Goal: Obtain resource: Download file/media

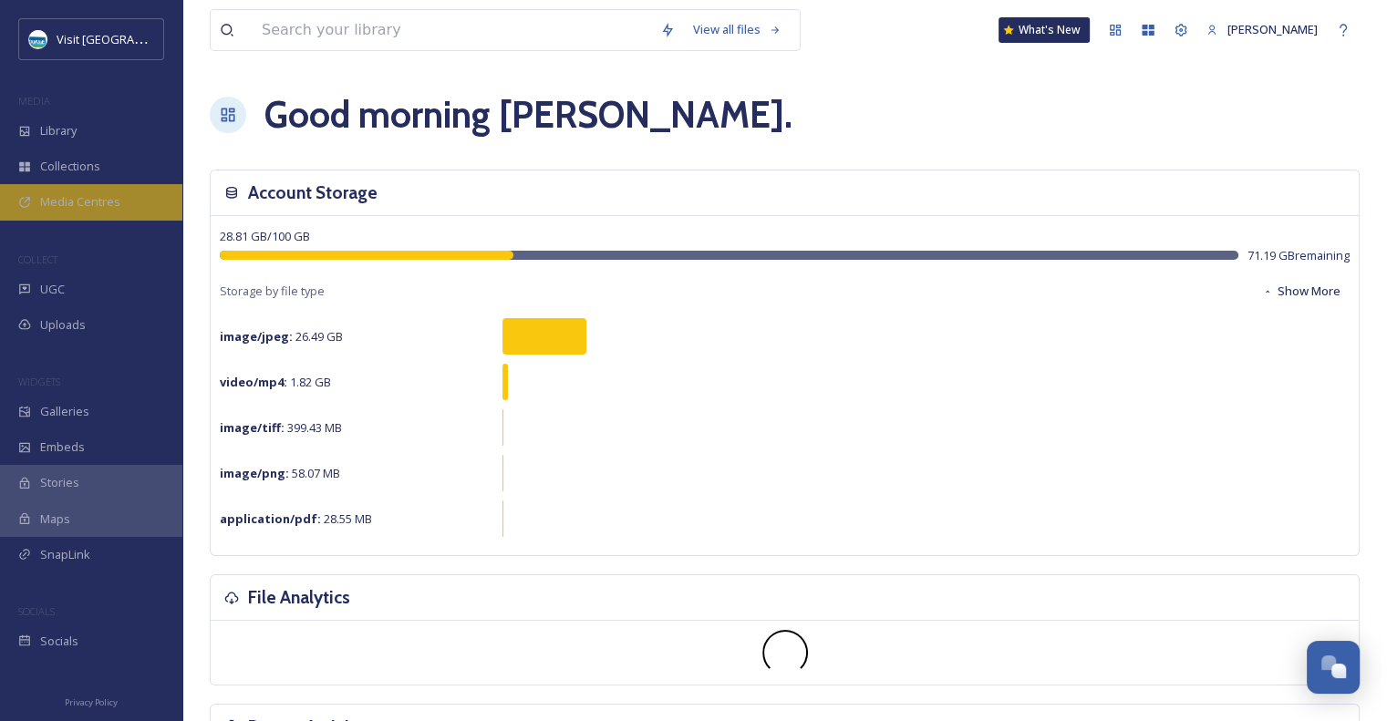
click at [78, 202] on span "Media Centres" at bounding box center [80, 201] width 80 height 17
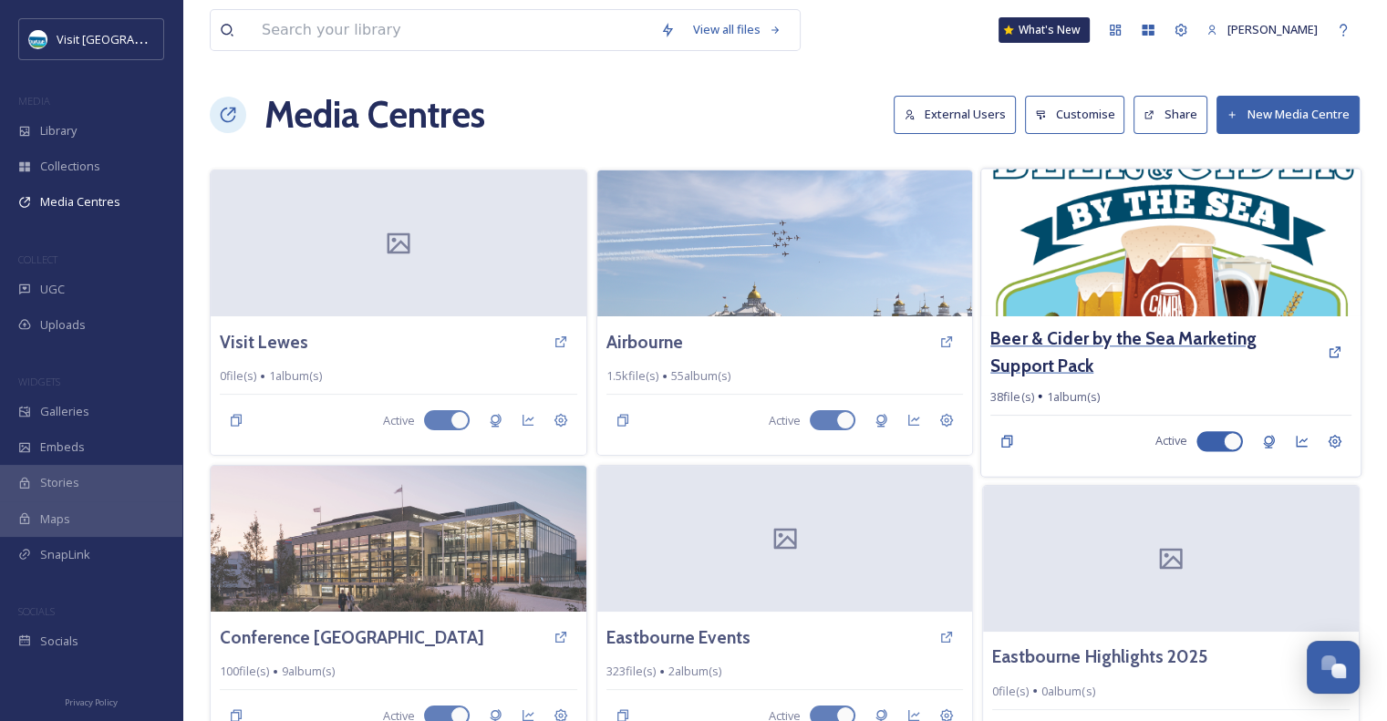
click at [1251, 342] on h3 "Beer & Cider by the Sea Marketing Support Pack" at bounding box center [1153, 352] width 327 height 53
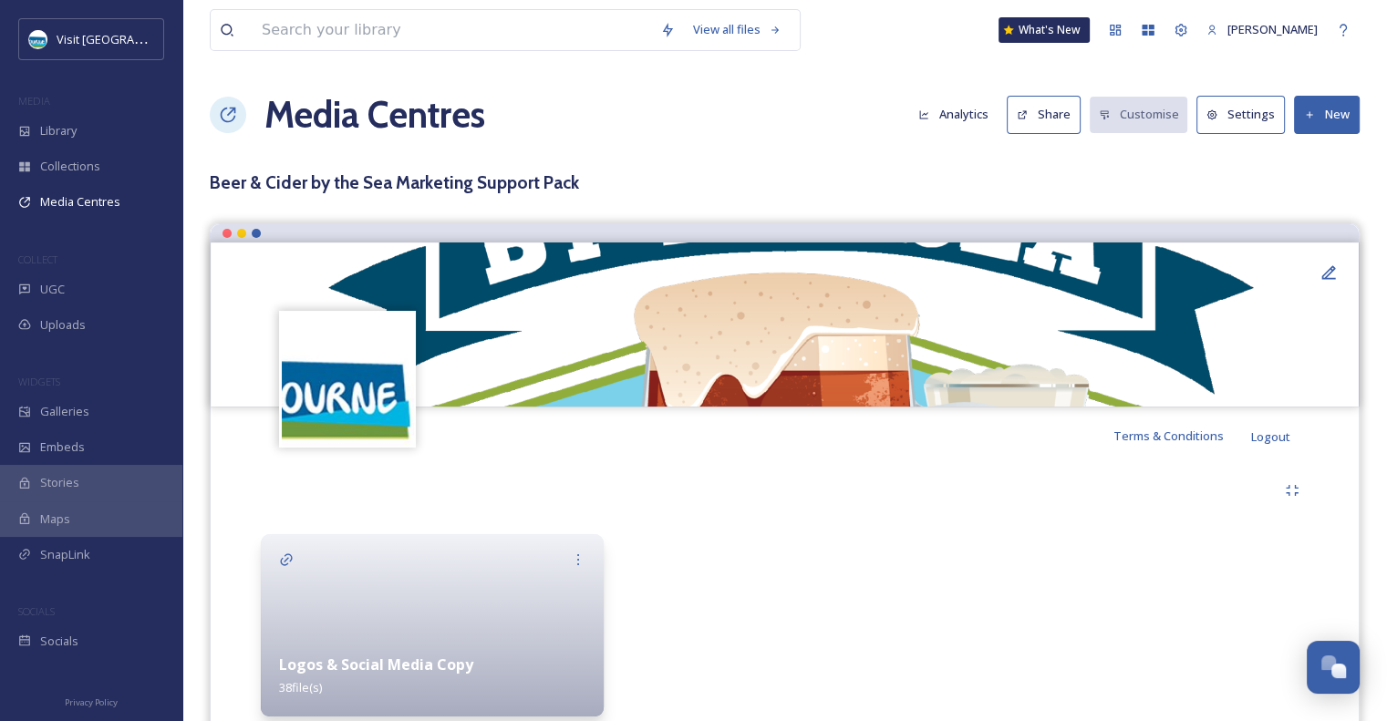
scroll to position [68, 0]
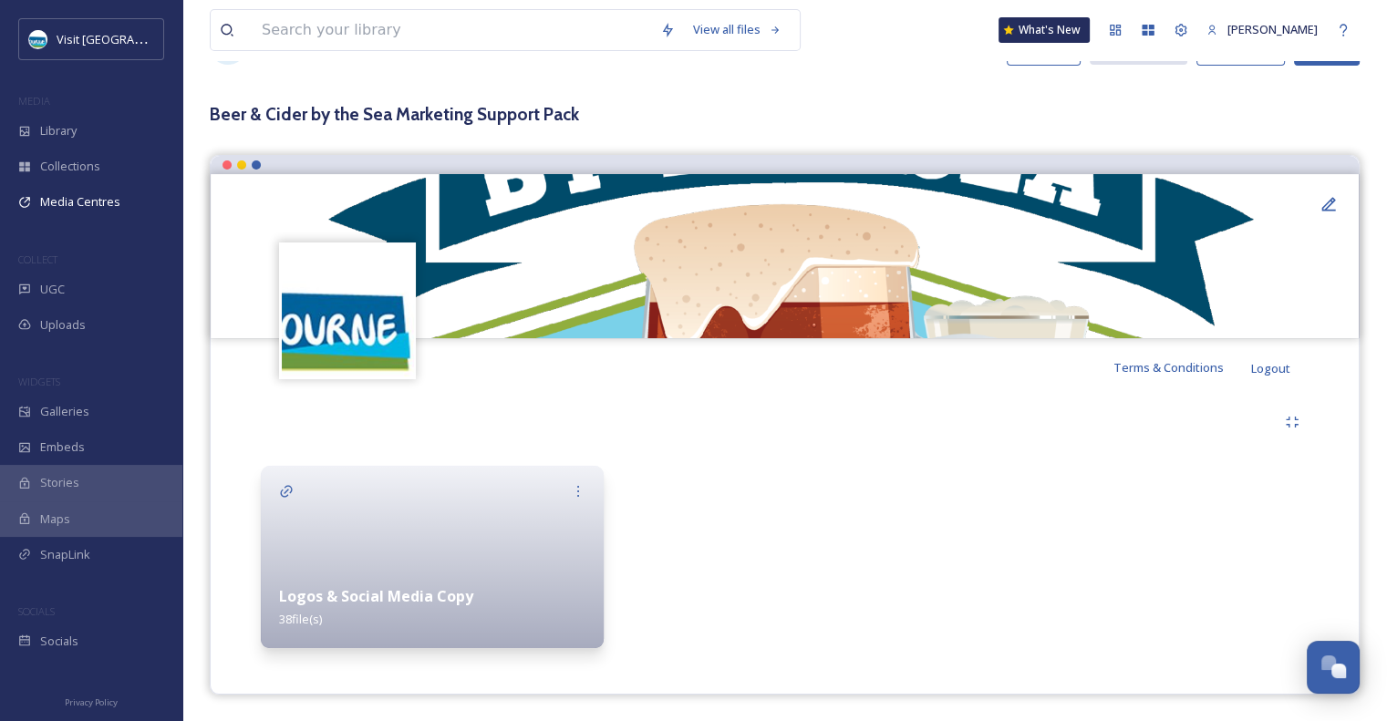
click at [509, 574] on div "Logos & Social Media Copy 38 file(s)" at bounding box center [432, 607] width 343 height 81
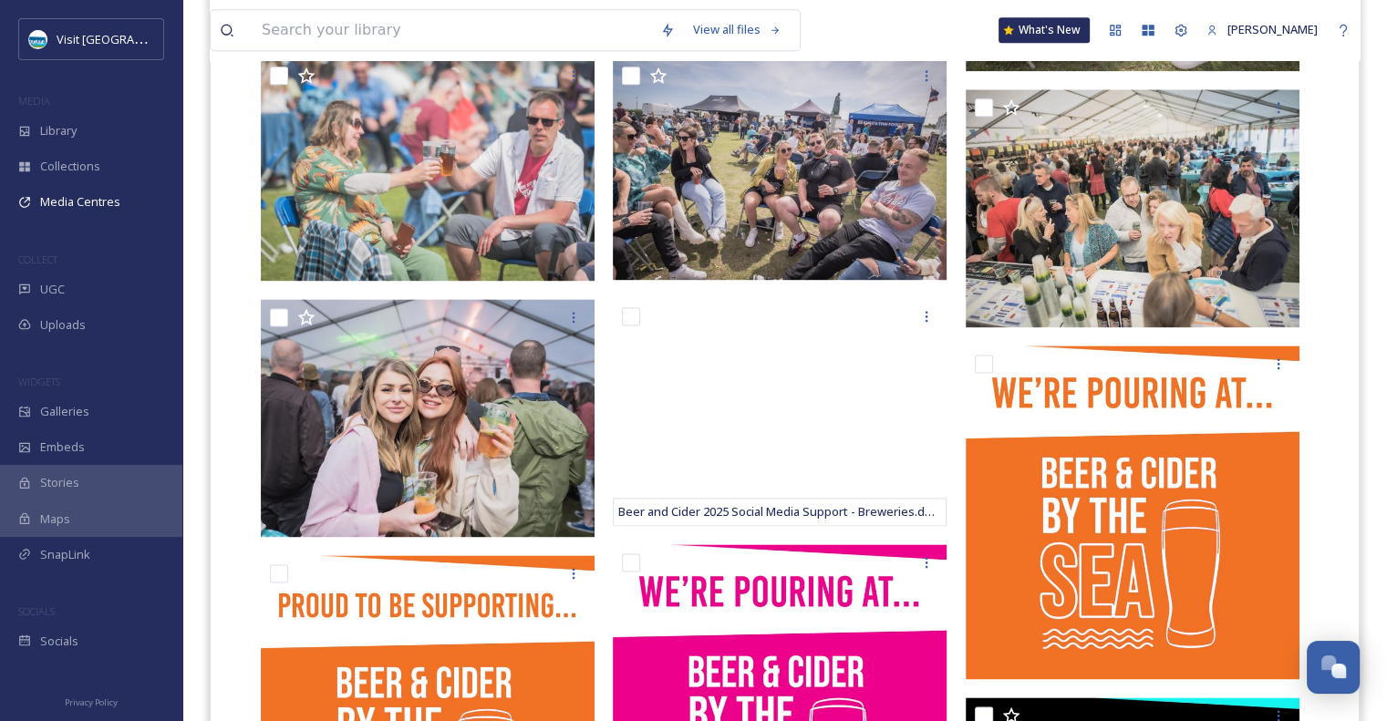
scroll to position [2425, 0]
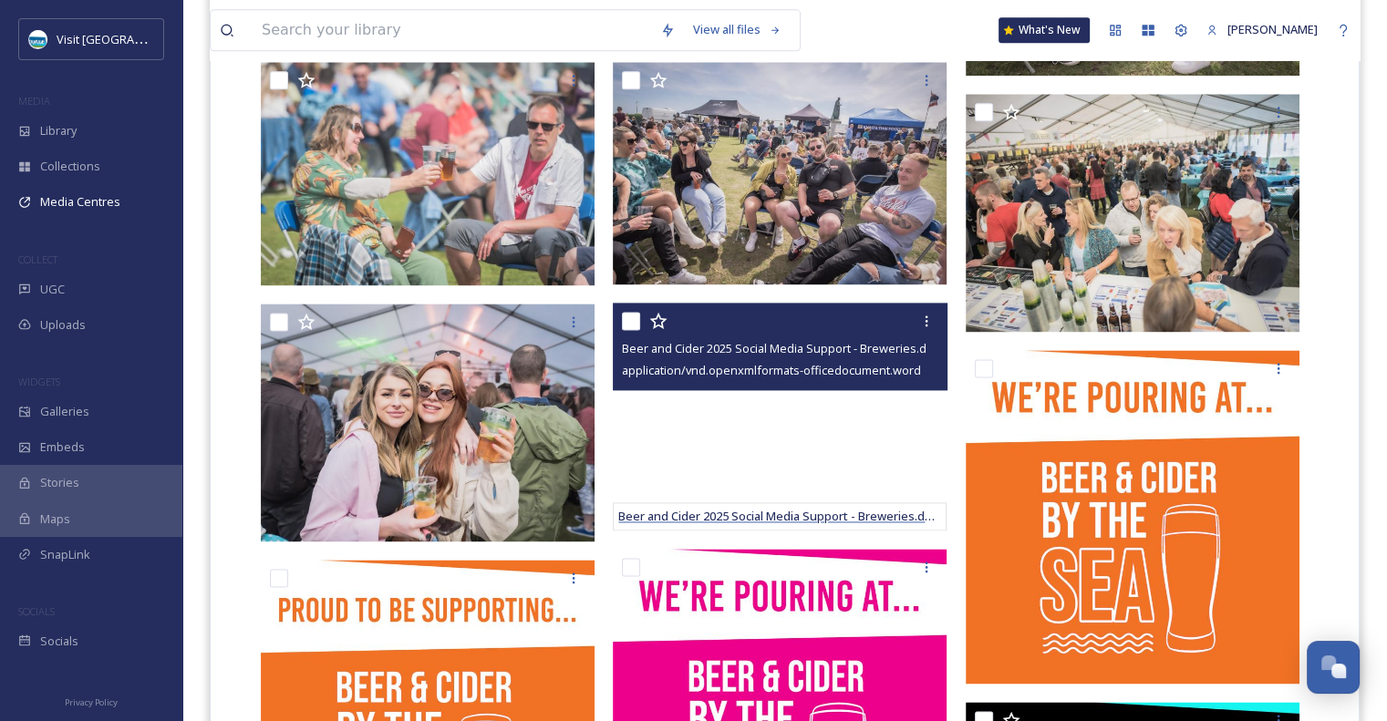
click at [762, 514] on span "Beer and Cider 2025 Social Media Support - Breweries.docx" at bounding box center [781, 516] width 326 height 16
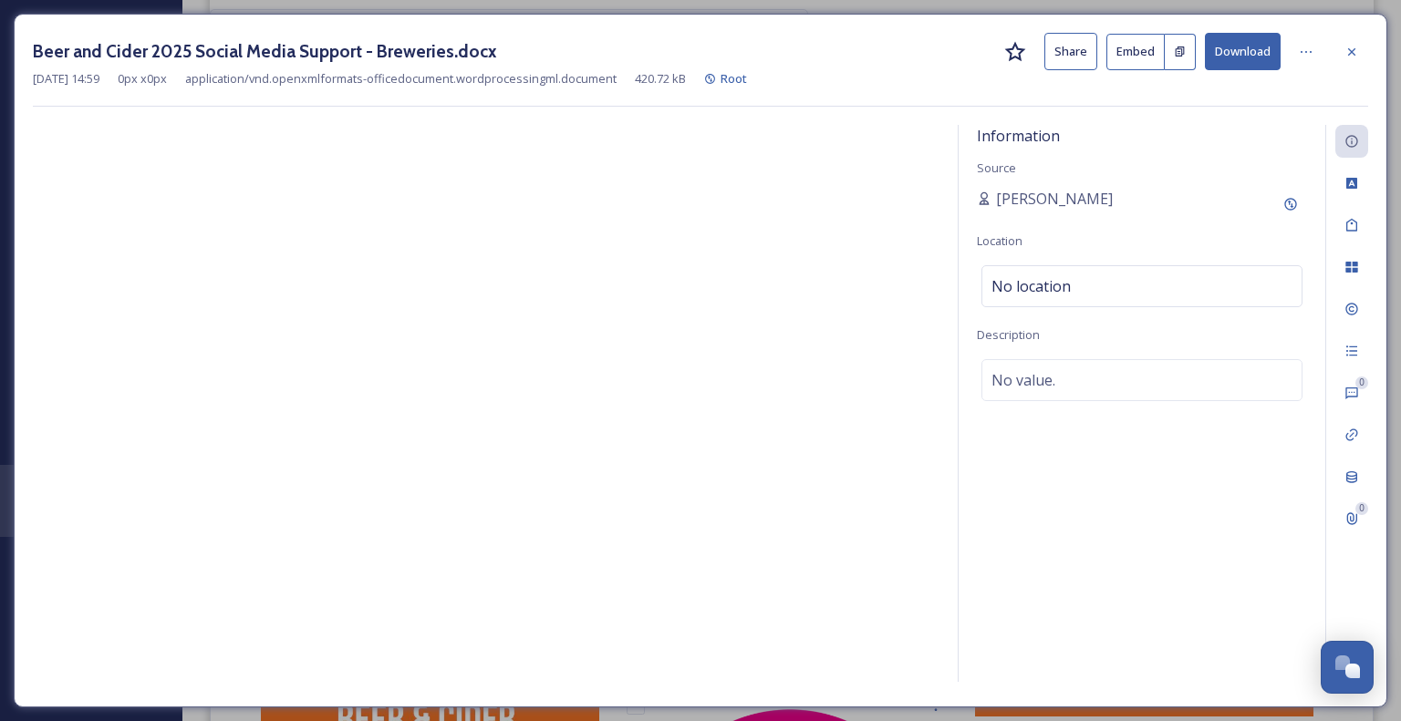
click at [958, 36] on div "Beer and Cider 2025 Social Media Support - Breweries.docx Share Embed Download" at bounding box center [700, 51] width 1335 height 37
click at [1350, 54] on icon at bounding box center [1351, 52] width 15 height 15
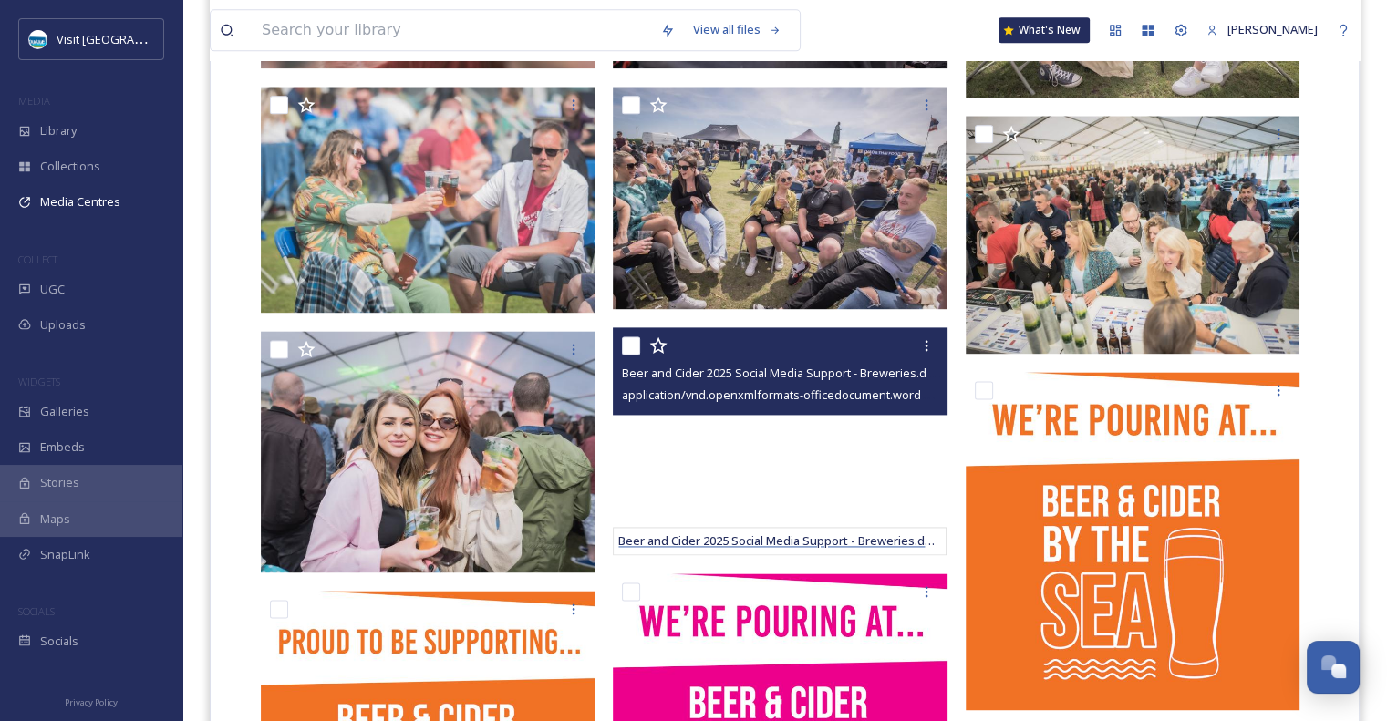
click at [719, 536] on span "Beer and Cider 2025 Social Media Support - Breweries.docx" at bounding box center [781, 541] width 326 height 16
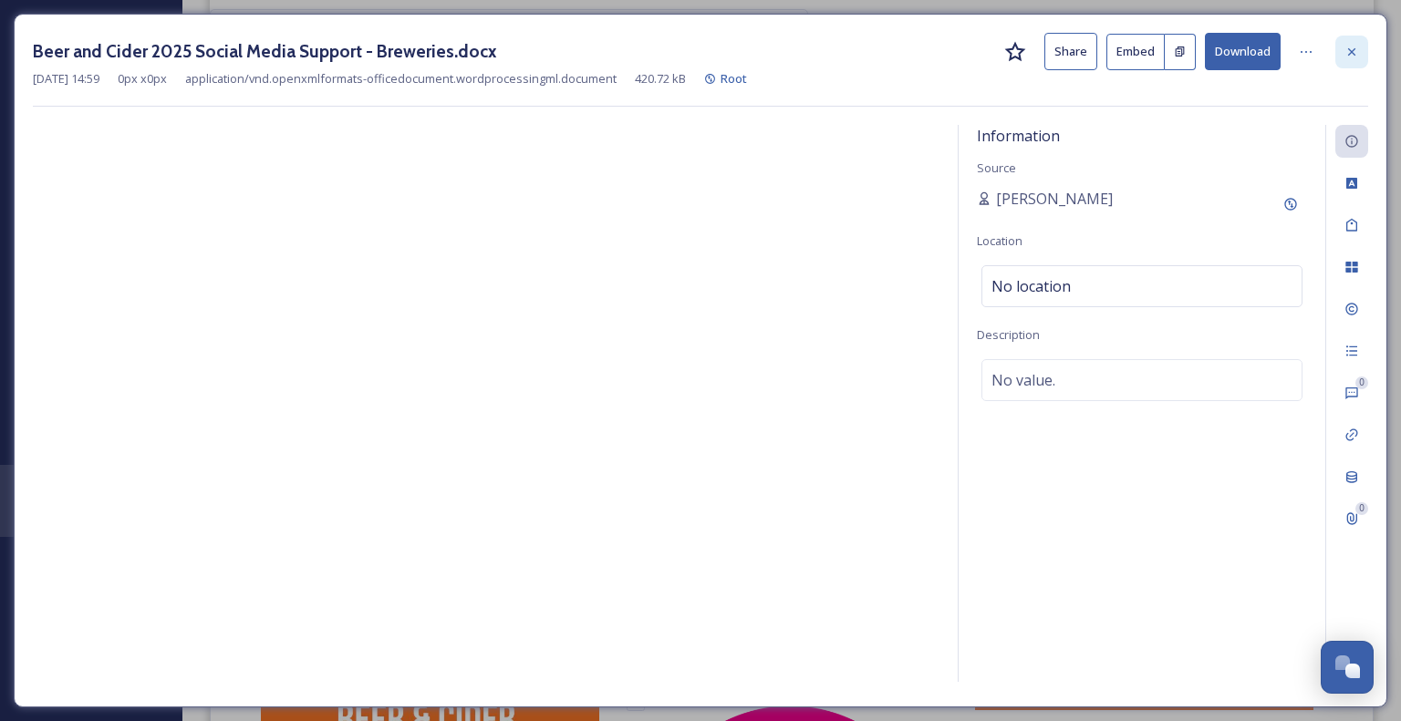
click at [1346, 62] on div at bounding box center [1351, 52] width 33 height 33
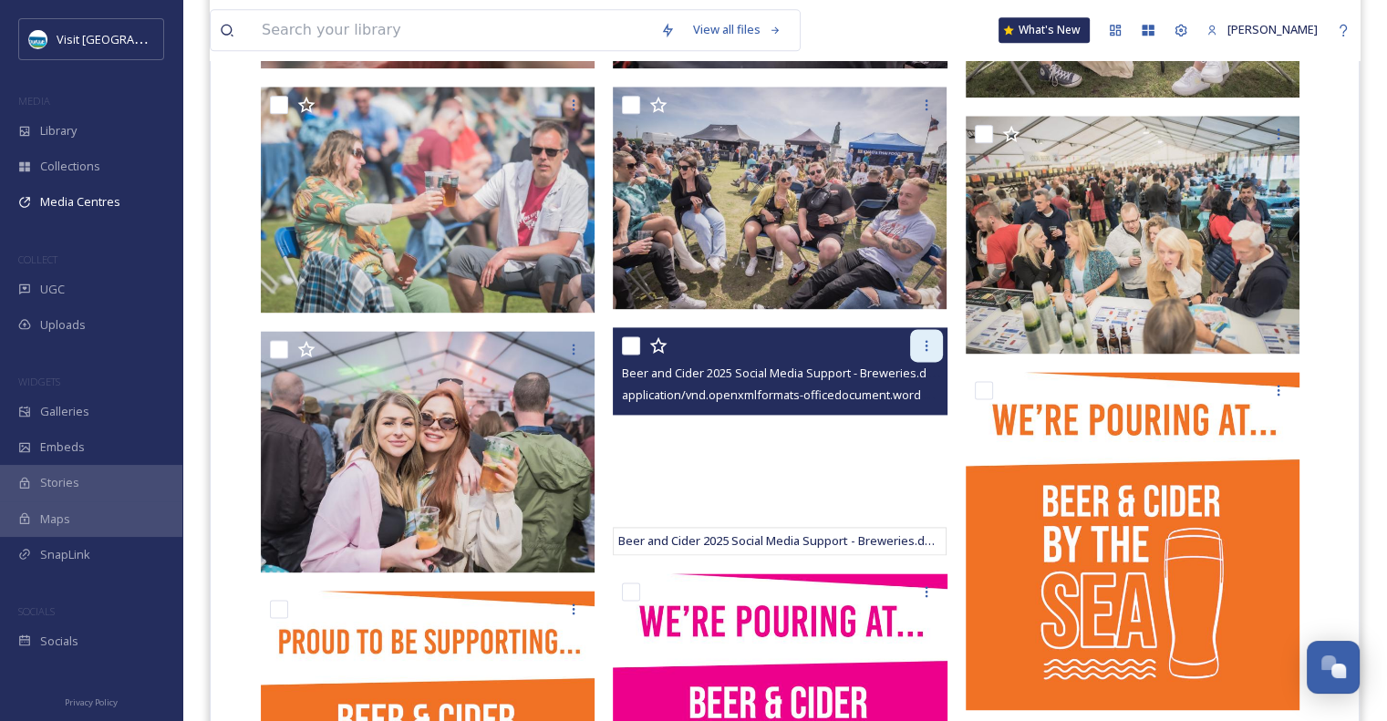
click at [935, 342] on div at bounding box center [926, 345] width 33 height 33
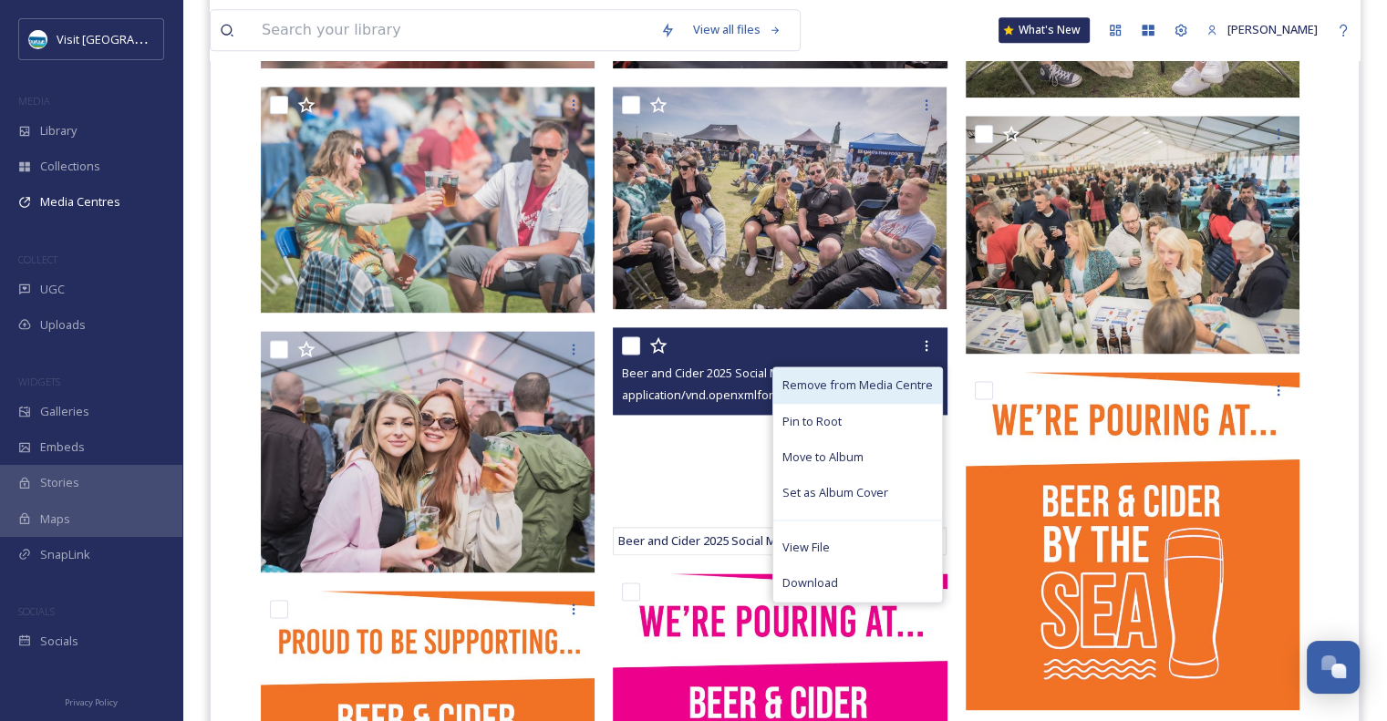
click at [878, 388] on span "Remove from Media Centre" at bounding box center [857, 385] width 150 height 17
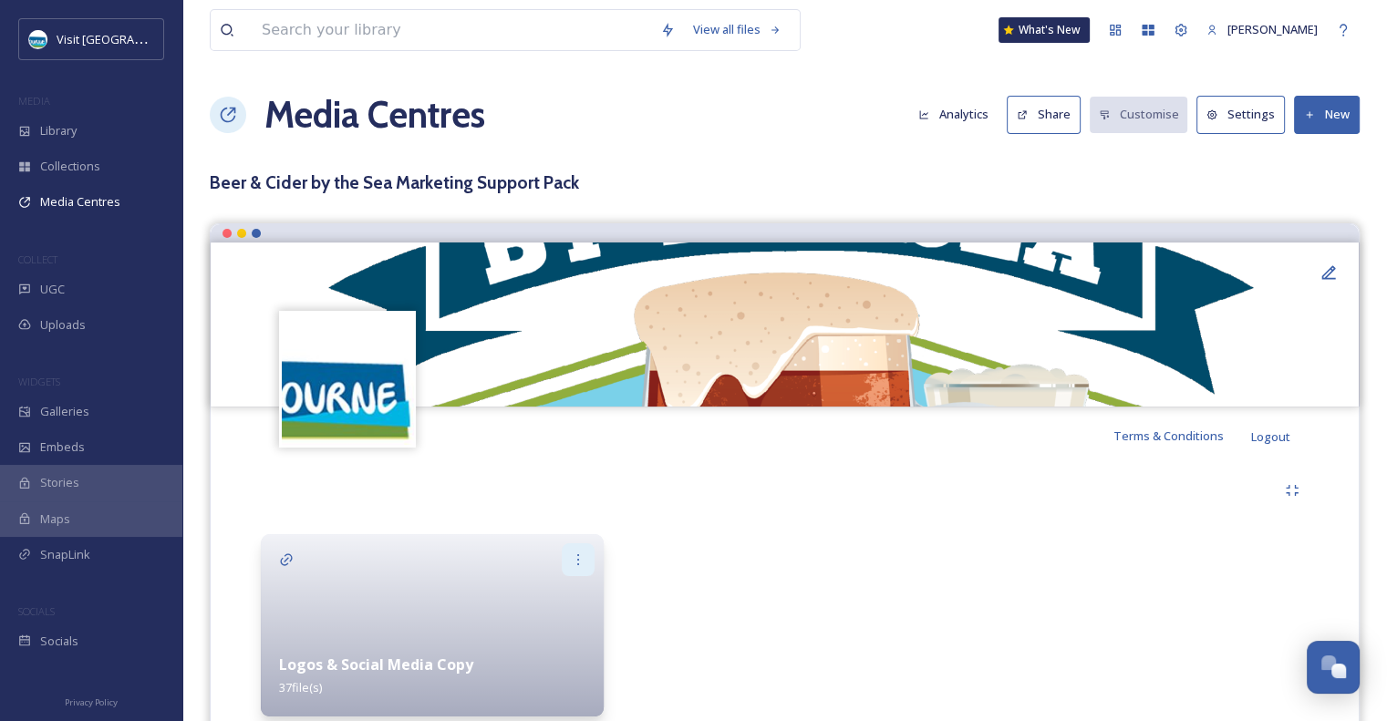
click at [572, 560] on icon at bounding box center [578, 560] width 15 height 15
click at [550, 632] on div "Share" at bounding box center [548, 635] width 89 height 36
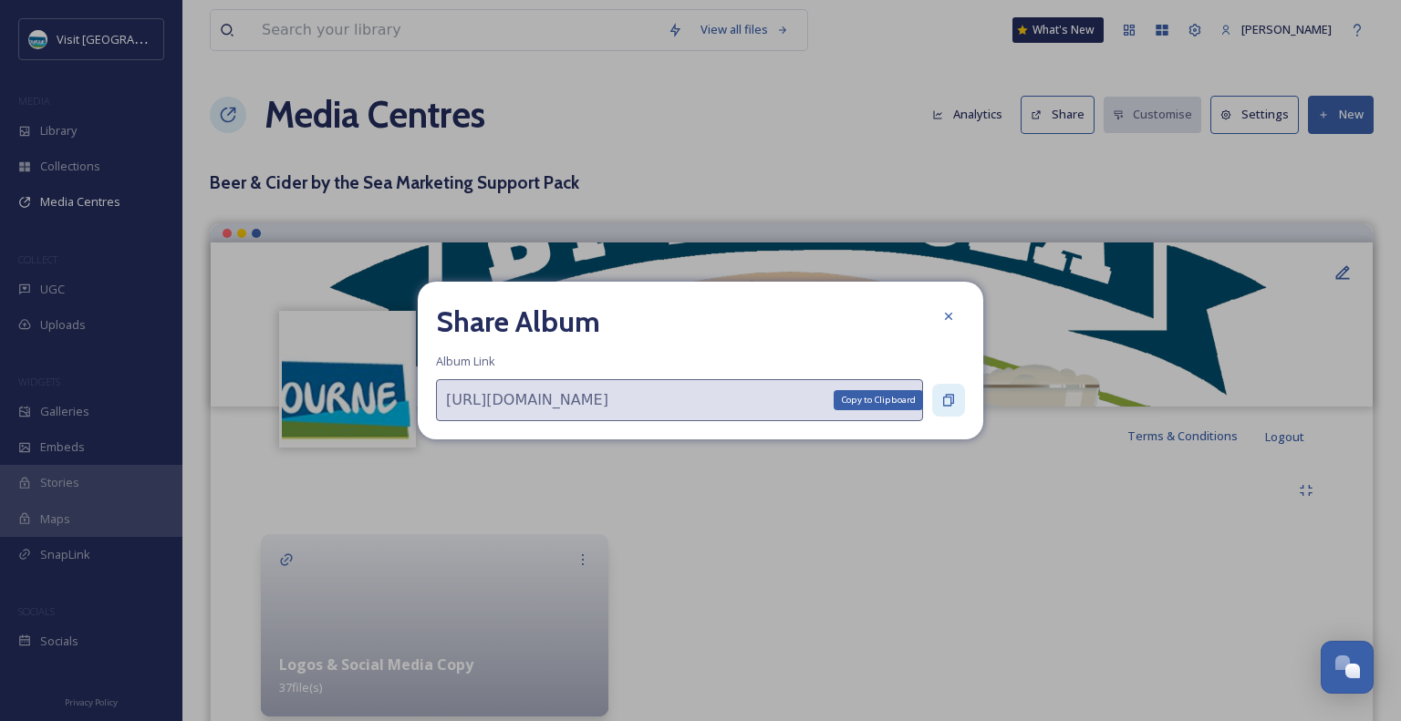
click at [957, 397] on div "Copy to Clipboard" at bounding box center [948, 400] width 33 height 33
click at [947, 317] on icon at bounding box center [948, 316] width 7 height 7
